Goal: Share content

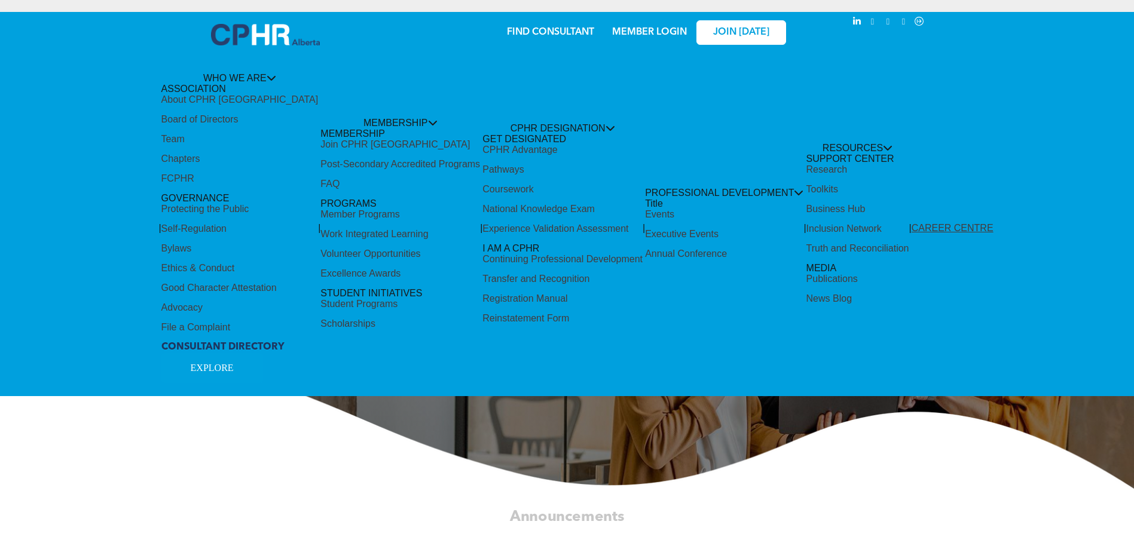
click at [265, 467] on div "Share by:" at bounding box center [527, 282] width 1055 height 552
click at [644, 33] on div "Share by:" at bounding box center [527, 282] width 1055 height 552
click at [643, 30] on div "Share by:" at bounding box center [527, 24] width 1031 height 13
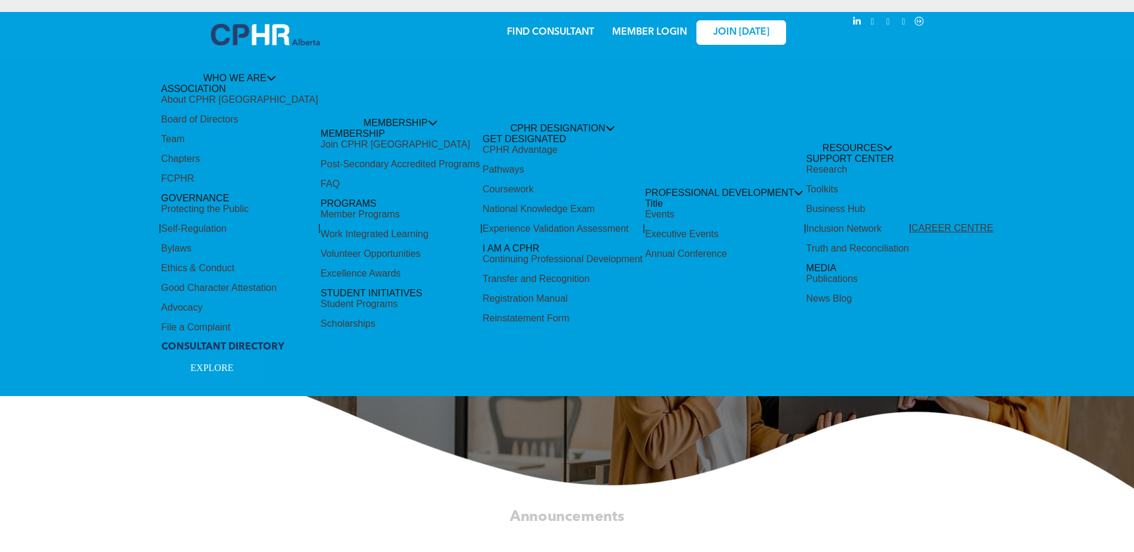
click at [643, 30] on div "Share by:" at bounding box center [527, 24] width 1031 height 13
click at [643, 29] on div "Share by:" at bounding box center [527, 24] width 1031 height 13
click at [656, 27] on div "Share by:" at bounding box center [527, 24] width 1031 height 13
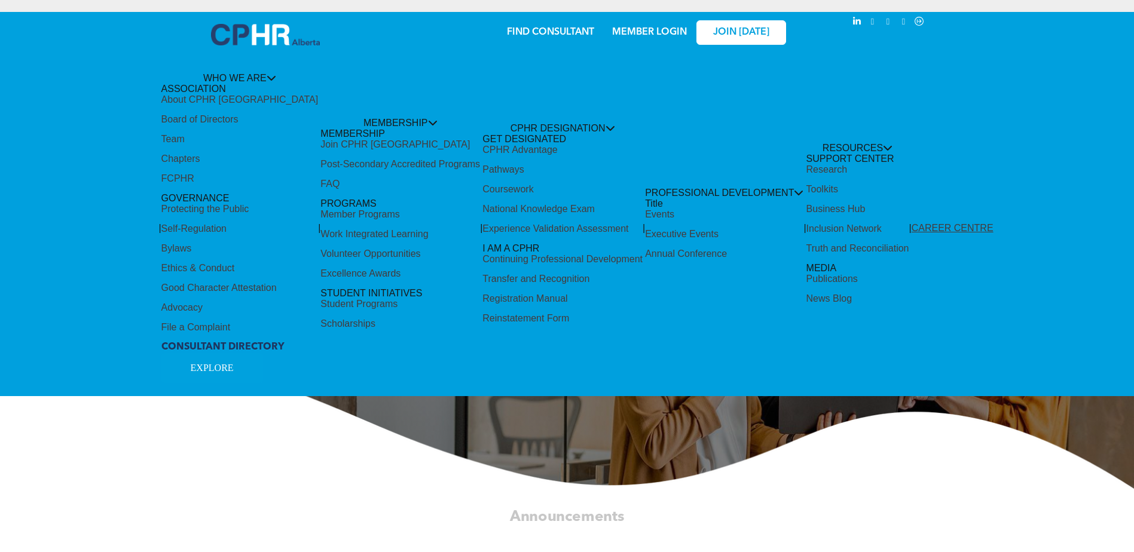
drag, startPoint x: 656, startPoint y: 27, endPoint x: 642, endPoint y: 27, distance: 14.3
click at [642, 27] on div "Share by:" at bounding box center [527, 24] width 1031 height 13
click at [661, 30] on div "Share by:" at bounding box center [527, 24] width 1031 height 13
click at [220, 97] on div "Share by:" at bounding box center [527, 282] width 1055 height 552
click at [200, 172] on div "Share by:" at bounding box center [527, 282] width 1055 height 552
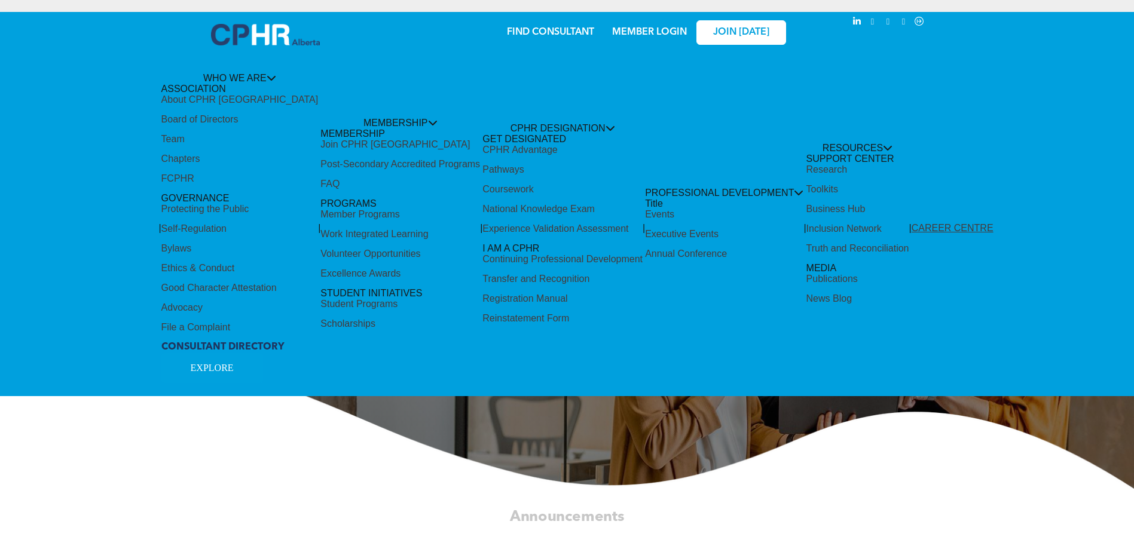
click at [200, 158] on div "Share by:" at bounding box center [527, 282] width 1055 height 552
click at [219, 303] on div "Share by:" at bounding box center [527, 282] width 1055 height 552
click at [659, 230] on div "Share by:" at bounding box center [527, 282] width 1055 height 552
click at [668, 26] on div "Share by:" at bounding box center [527, 24] width 1031 height 13
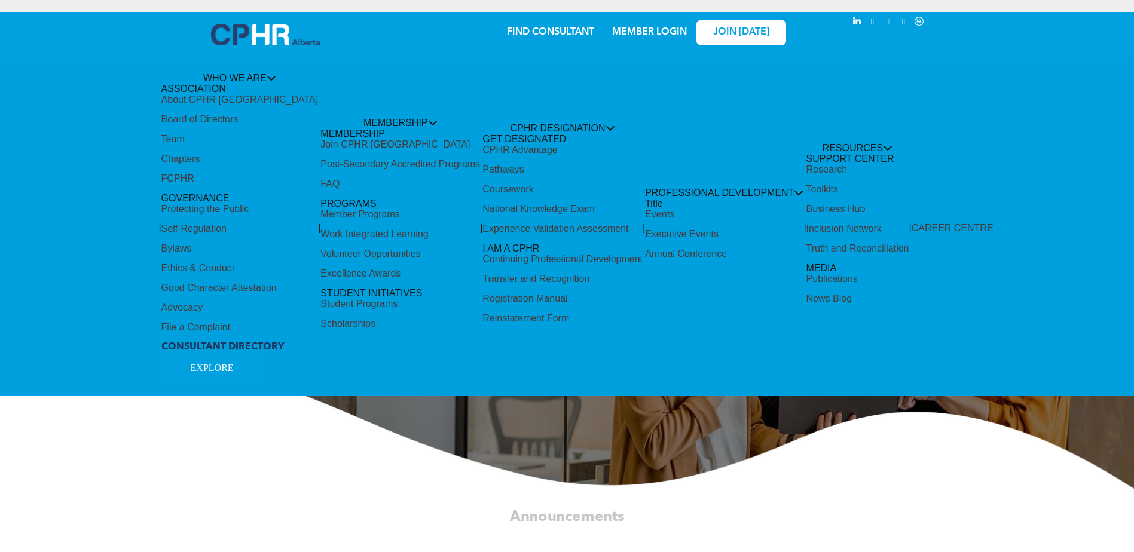
click at [668, 26] on div "Share by:" at bounding box center [527, 24] width 1031 height 13
drag, startPoint x: 668, startPoint y: 26, endPoint x: 647, endPoint y: 35, distance: 23.0
click at [647, 35] on div "Share by:" at bounding box center [527, 282] width 1055 height 552
click at [643, 28] on div "Share by:" at bounding box center [527, 24] width 1031 height 13
click at [353, 319] on div "Share by:" at bounding box center [527, 282] width 1055 height 552
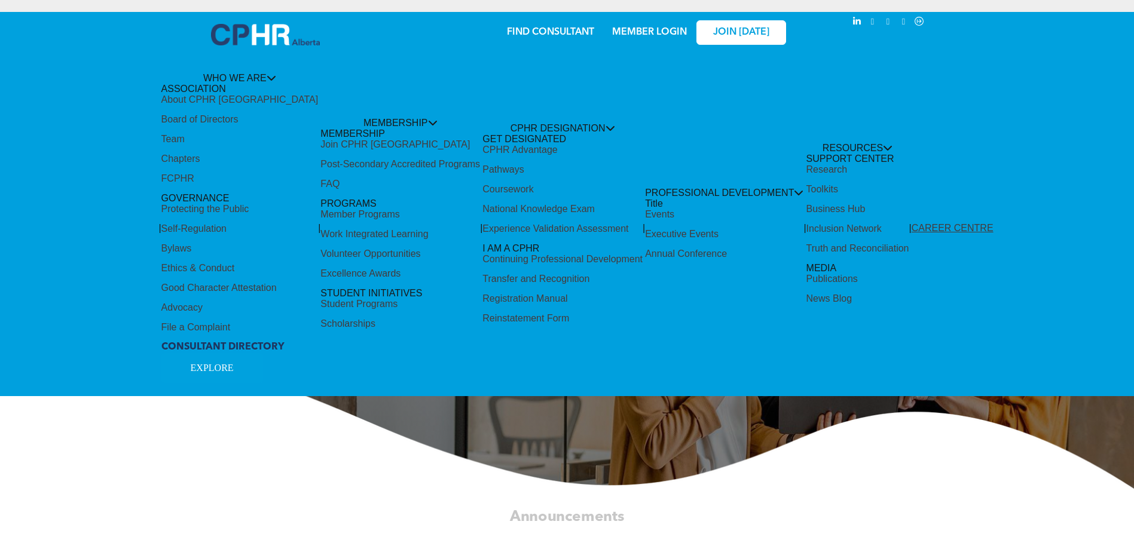
click at [247, 96] on div "Share by:" at bounding box center [527, 282] width 1055 height 552
click at [660, 28] on div "Share by:" at bounding box center [527, 24] width 1031 height 13
click at [660, 30] on div "Share by:" at bounding box center [527, 24] width 1031 height 13
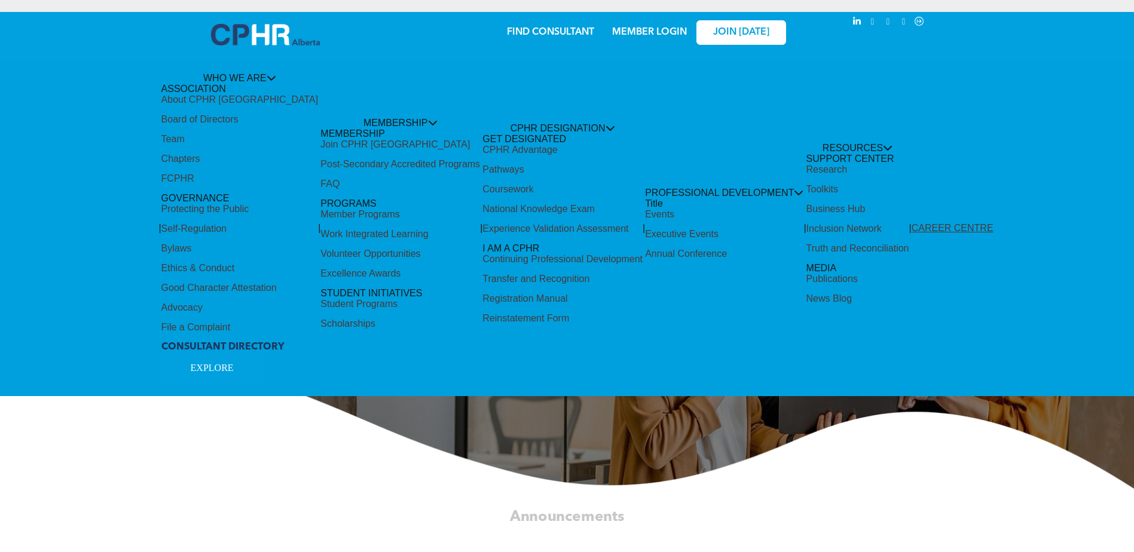
click at [195, 245] on div "Share by:" at bounding box center [527, 282] width 1055 height 552
click at [197, 132] on div "Share by:" at bounding box center [527, 282] width 1055 height 552
click at [198, 132] on div "Share by:" at bounding box center [527, 282] width 1055 height 552
drag, startPoint x: 198, startPoint y: 132, endPoint x: 334, endPoint y: 166, distance: 140.5
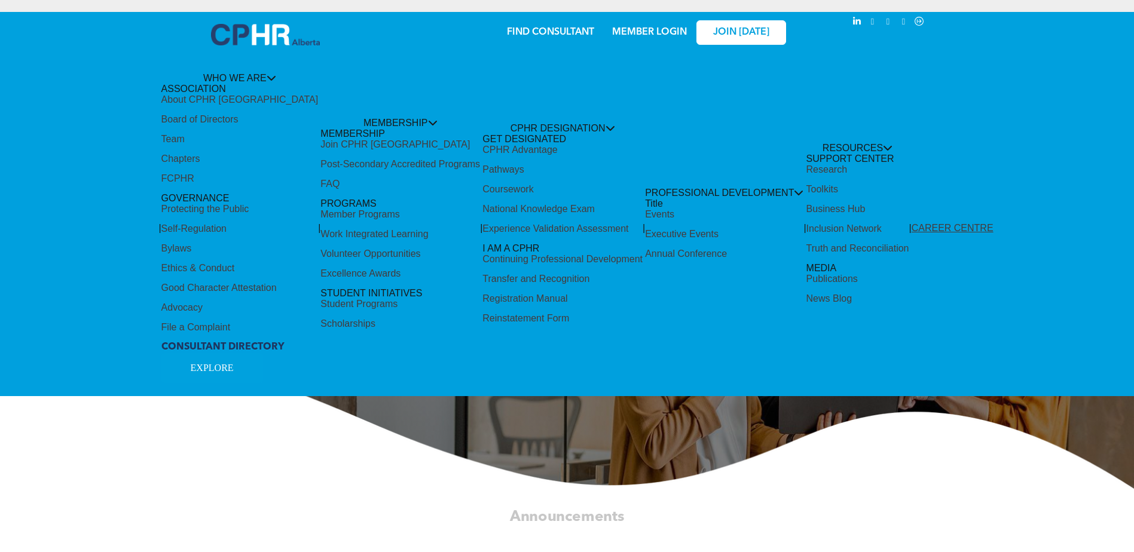
click at [334, 166] on div "Share by:" at bounding box center [527, 282] width 1055 height 552
click at [335, 220] on div "Share by:" at bounding box center [527, 282] width 1055 height 552
click at [340, 240] on div "Share by:" at bounding box center [527, 282] width 1055 height 552
click at [495, 149] on div "Share by:" at bounding box center [527, 282] width 1055 height 552
click at [551, 207] on div "Share by:" at bounding box center [527, 282] width 1055 height 552
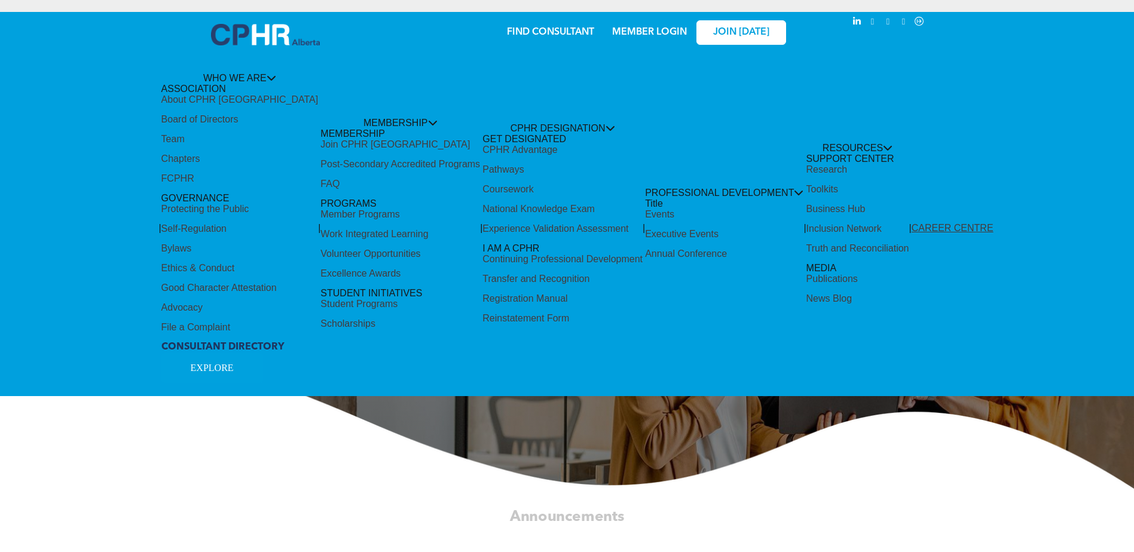
click at [515, 204] on div "Share by:" at bounding box center [527, 282] width 1055 height 552
click at [509, 205] on div "Share by:" at bounding box center [527, 282] width 1055 height 552
click at [497, 184] on div "Share by:" at bounding box center [527, 282] width 1055 height 552
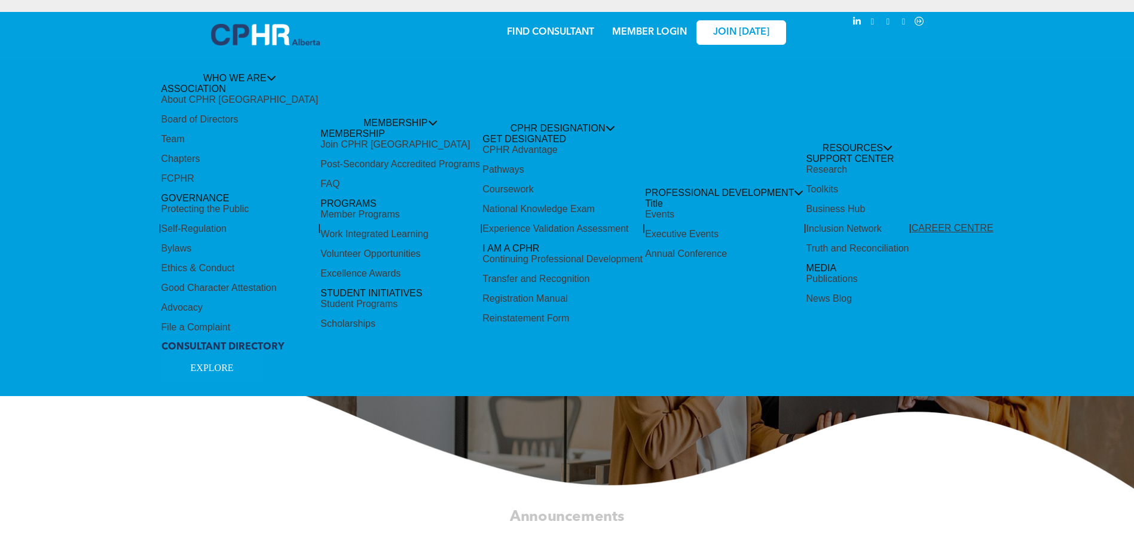
click at [637, 29] on div "Share by:" at bounding box center [527, 24] width 1031 height 13
click at [638, 29] on div "Share by:" at bounding box center [527, 24] width 1031 height 13
drag, startPoint x: 638, startPoint y: 29, endPoint x: 380, endPoint y: 456, distance: 498.6
click at [380, 456] on div "Share by:" at bounding box center [527, 282] width 1055 height 552
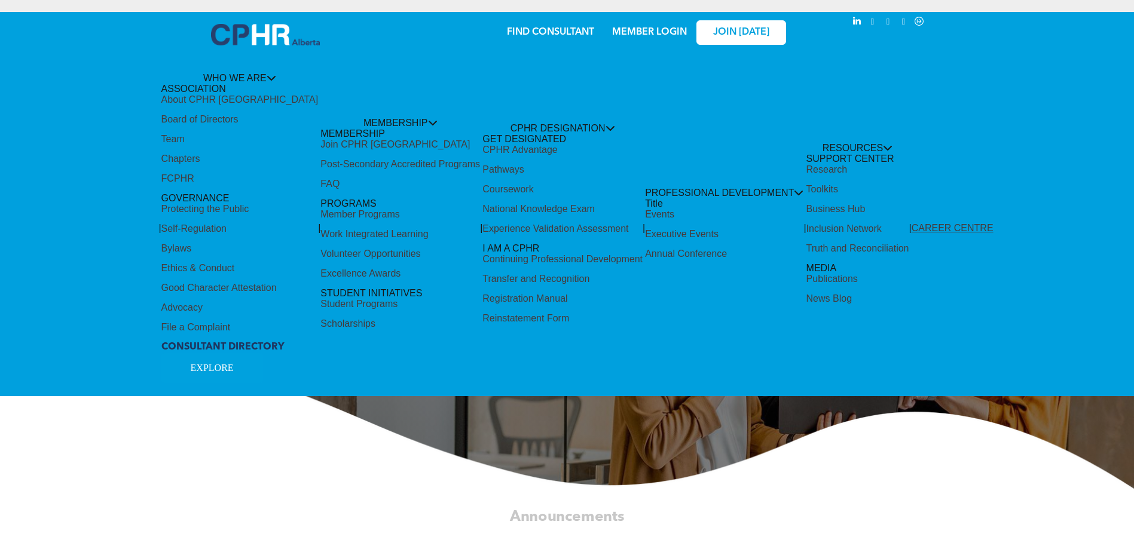
click at [652, 29] on div "Share by:" at bounding box center [527, 24] width 1031 height 13
click at [646, 29] on div "Share by:" at bounding box center [527, 24] width 1031 height 13
click at [633, 29] on div "Share by:" at bounding box center [527, 24] width 1031 height 13
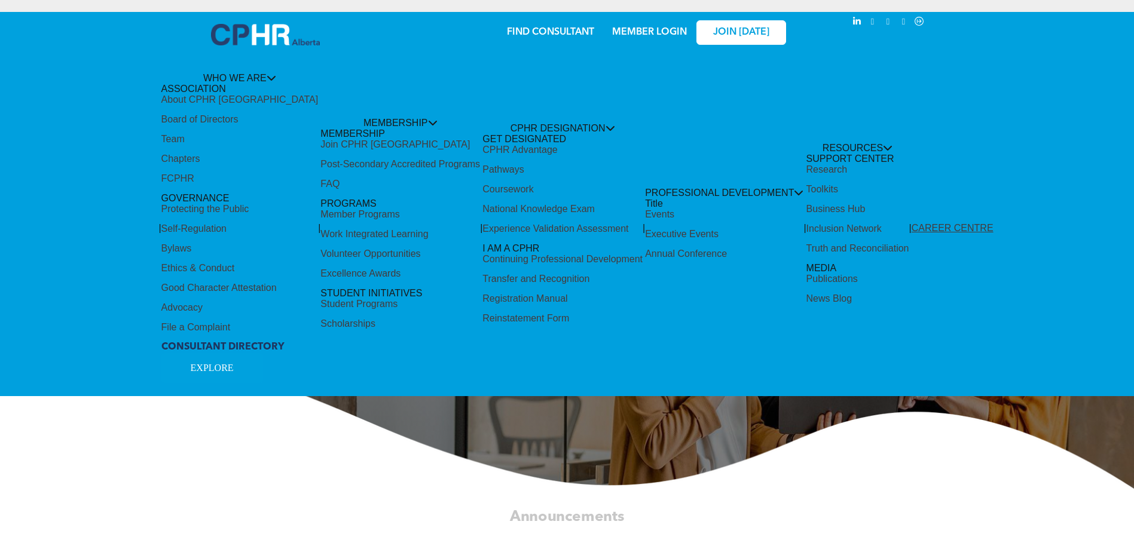
click at [748, 32] on div "Share by:" at bounding box center [527, 282] width 1055 height 552
click at [857, 19] on div "Share by:" at bounding box center [527, 24] width 1031 height 13
click at [924, 16] on div "Share by:" at bounding box center [527, 282] width 1055 height 552
click at [776, 191] on div "Share by:" at bounding box center [527, 282] width 1055 height 552
click at [812, 185] on div "Share by:" at bounding box center [527, 282] width 1055 height 552
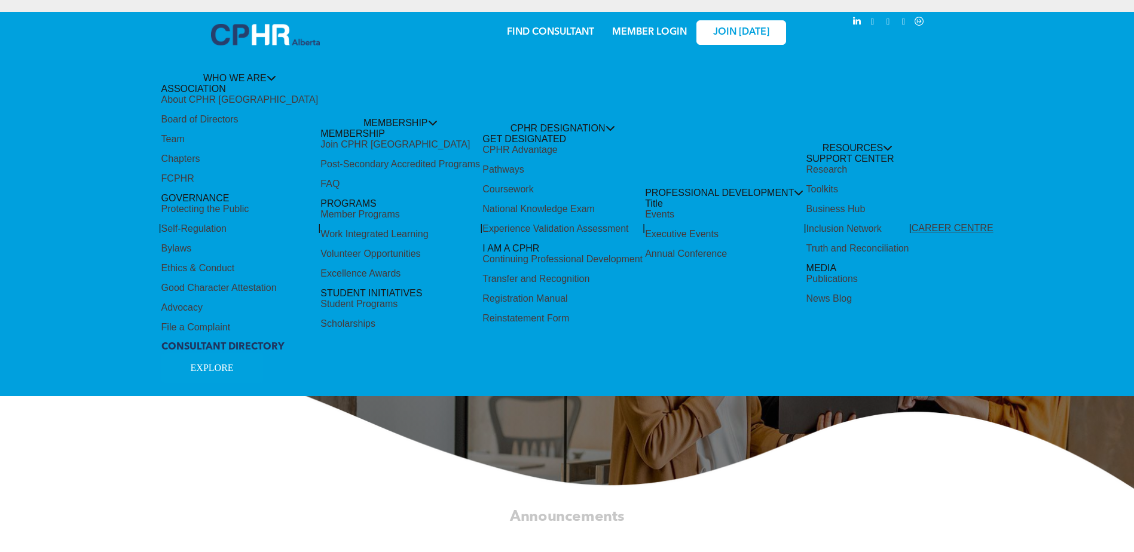
drag, startPoint x: 654, startPoint y: 307, endPoint x: 398, endPoint y: 261, distance: 260.6
click at [636, 306] on div "Share by:" at bounding box center [527, 282] width 1055 height 552
click at [237, 368] on div "Share by:" at bounding box center [527, 282] width 1055 height 552
click at [234, 362] on div "Share by:" at bounding box center [527, 282] width 1055 height 552
click at [231, 343] on div "Share by:" at bounding box center [527, 282] width 1055 height 552
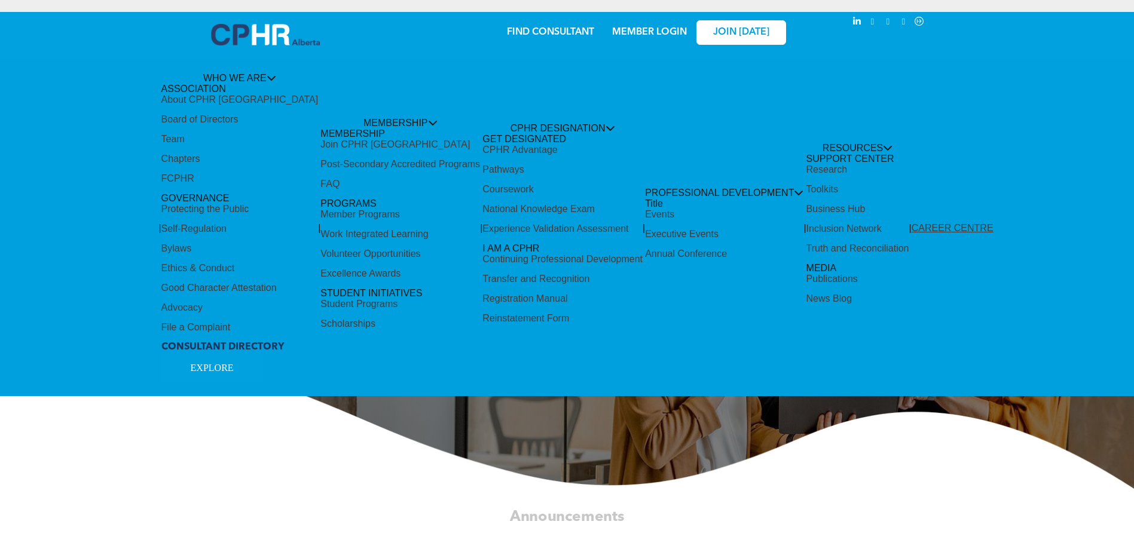
click at [231, 341] on div "Share by:" at bounding box center [527, 282] width 1055 height 552
click at [252, 69] on div "Share by:" at bounding box center [527, 282] width 1055 height 552
click at [502, 36] on div "Share by:" at bounding box center [527, 282] width 1055 height 552
click at [650, 27] on div "Share by:" at bounding box center [527, 24] width 1031 height 13
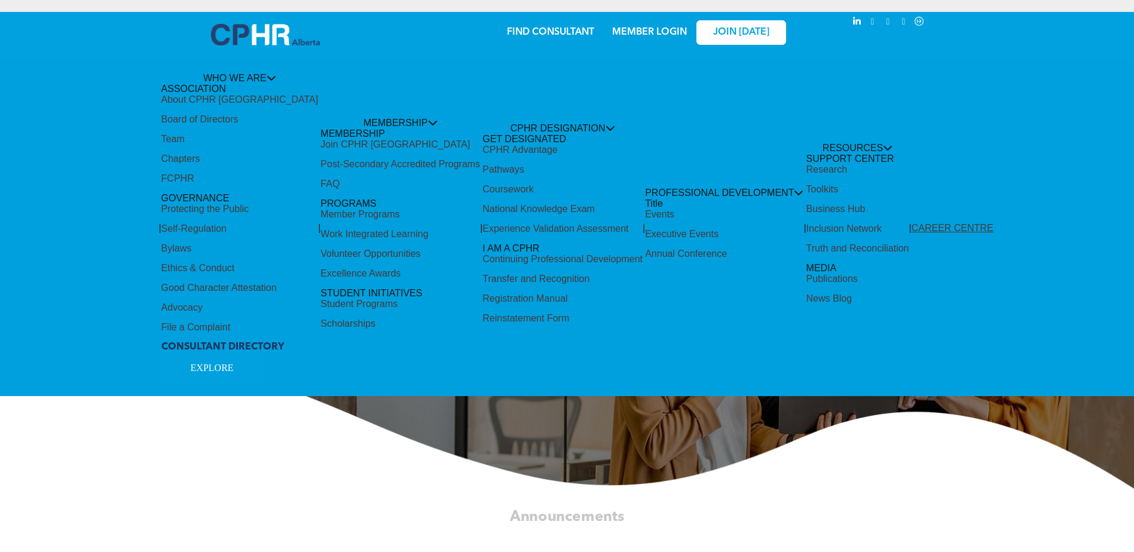
click at [650, 27] on div "Share by:" at bounding box center [527, 24] width 1031 height 13
click at [650, 29] on div "Share by:" at bounding box center [527, 24] width 1031 height 13
click at [650, 30] on div "Share by:" at bounding box center [527, 24] width 1031 height 13
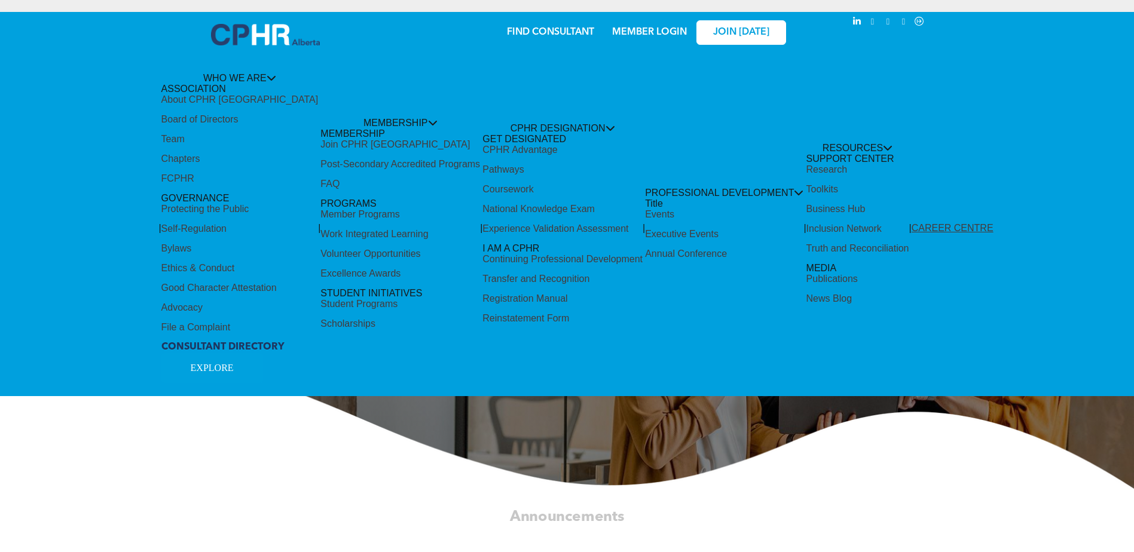
click at [650, 26] on div "Share by:" at bounding box center [527, 24] width 1031 height 13
drag, startPoint x: 650, startPoint y: 27, endPoint x: 640, endPoint y: 30, distance: 10.0
click at [640, 30] on div "Share by:" at bounding box center [527, 24] width 1031 height 13
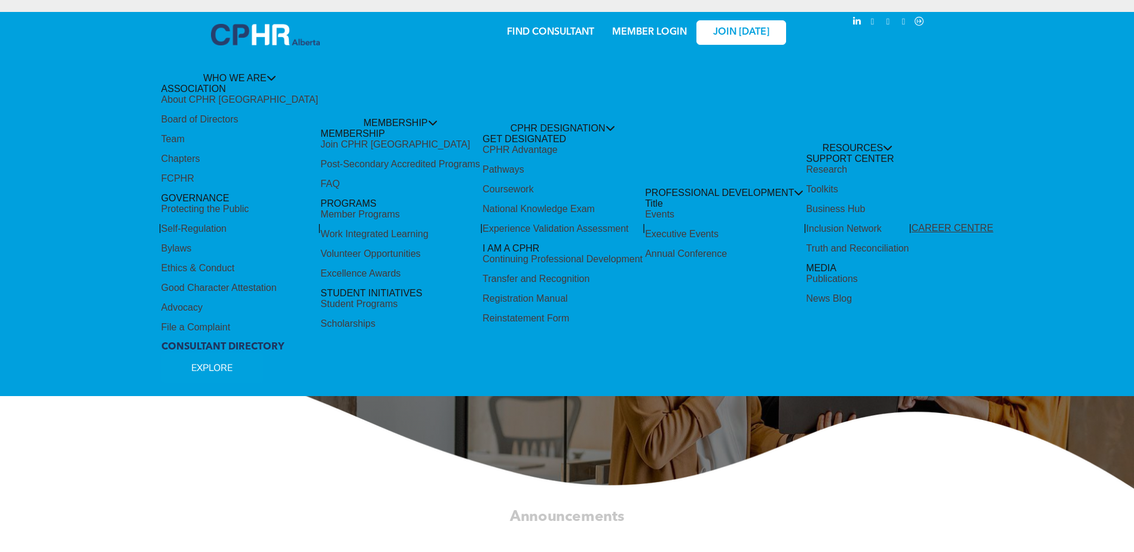
click at [640, 30] on div "Share by:" at bounding box center [527, 24] width 1031 height 13
drag, startPoint x: 640, startPoint y: 30, endPoint x: 526, endPoint y: 30, distance: 114.2
click at [526, 30] on div "Share by:" at bounding box center [527, 24] width 1031 height 13
click at [528, 30] on div "Share by:" at bounding box center [527, 24] width 1031 height 13
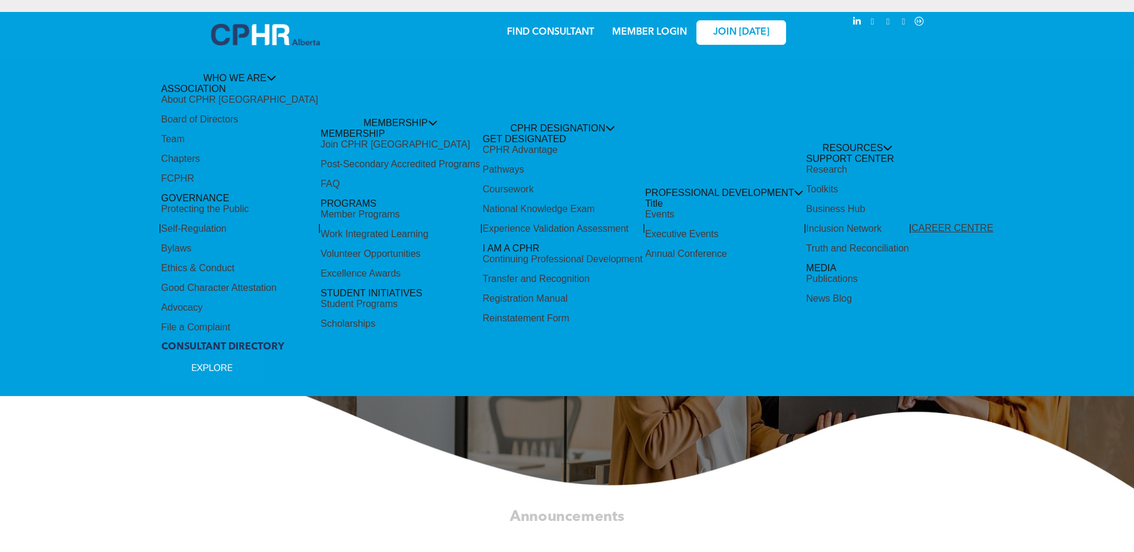
click at [528, 30] on div "Share by:" at bounding box center [527, 24] width 1031 height 13
click at [656, 23] on div "Share by:" at bounding box center [527, 24] width 1031 height 13
click at [659, 29] on div "Share by:" at bounding box center [527, 24] width 1031 height 13
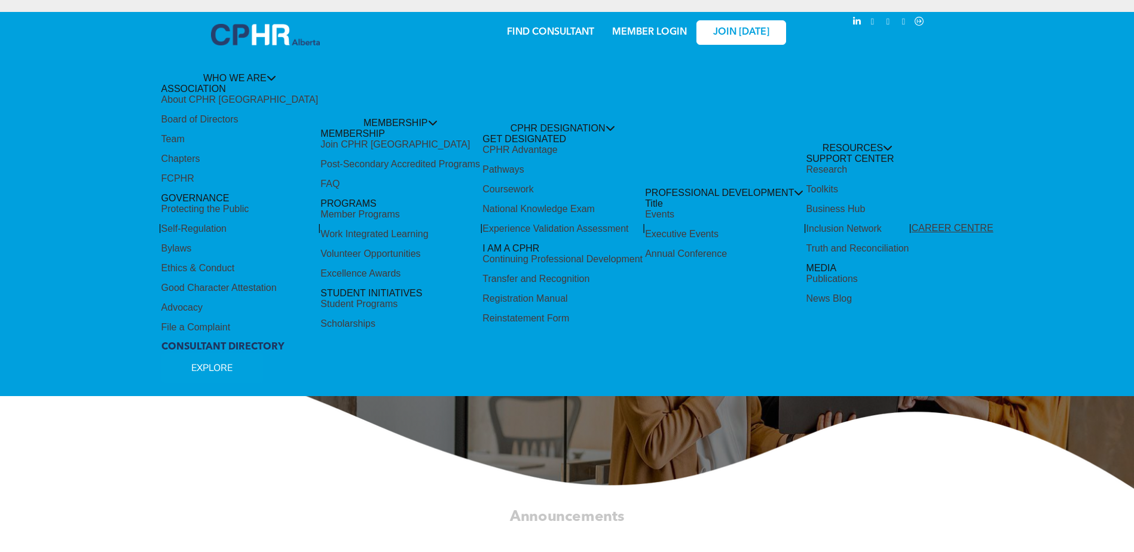
click at [659, 29] on div "Share by:" at bounding box center [527, 24] width 1031 height 13
drag, startPoint x: 659, startPoint y: 29, endPoint x: 621, endPoint y: 29, distance: 38.3
click at [621, 29] on div "Share by:" at bounding box center [527, 24] width 1031 height 13
click at [255, 459] on div "Share by:" at bounding box center [527, 282] width 1055 height 552
